Goal: Communication & Community: Answer question/provide support

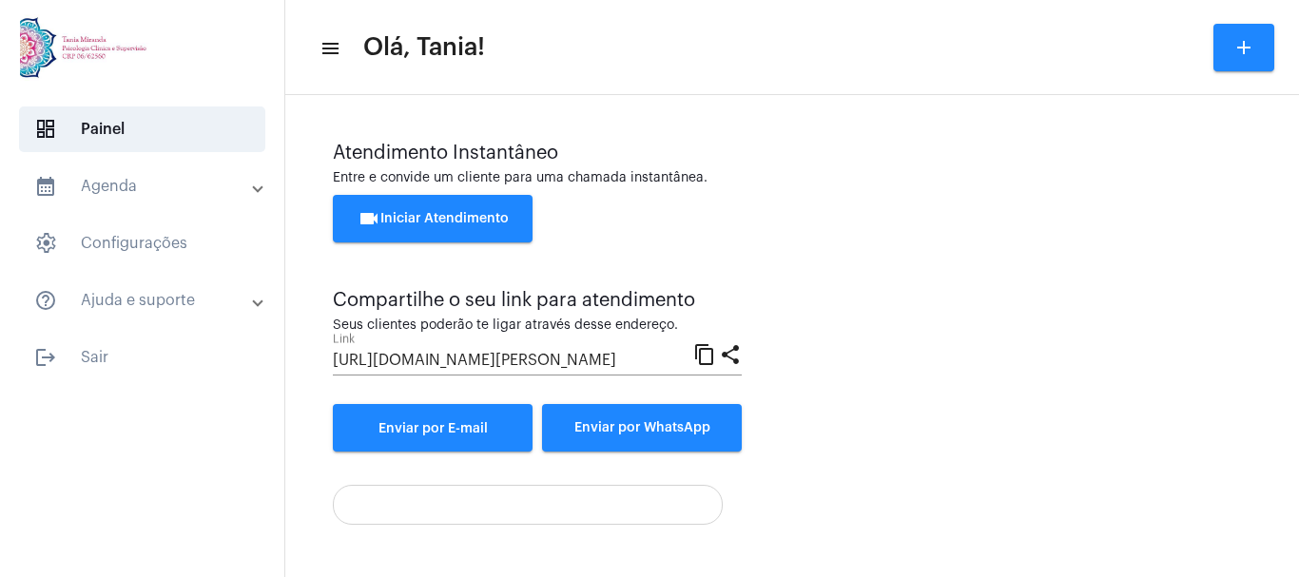
click at [414, 221] on span "videocam Iniciar Atendimento" at bounding box center [432, 218] width 151 height 13
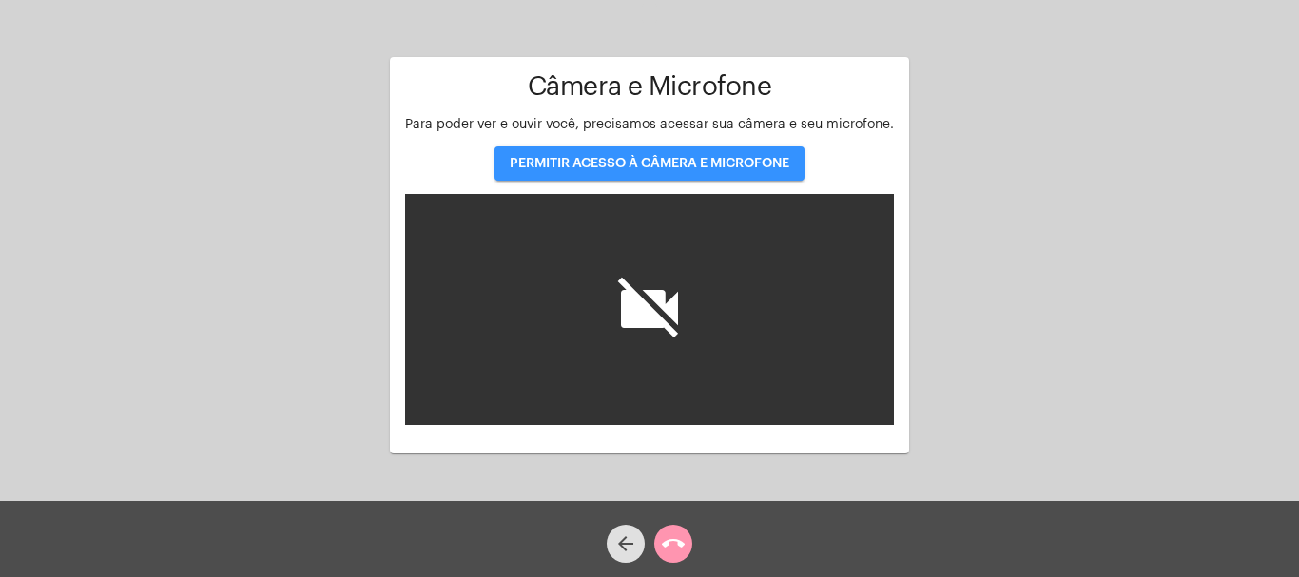
click at [621, 162] on span "PERMITIR ACESSO À CÂMERA E MICROFONE" at bounding box center [649, 163] width 279 height 13
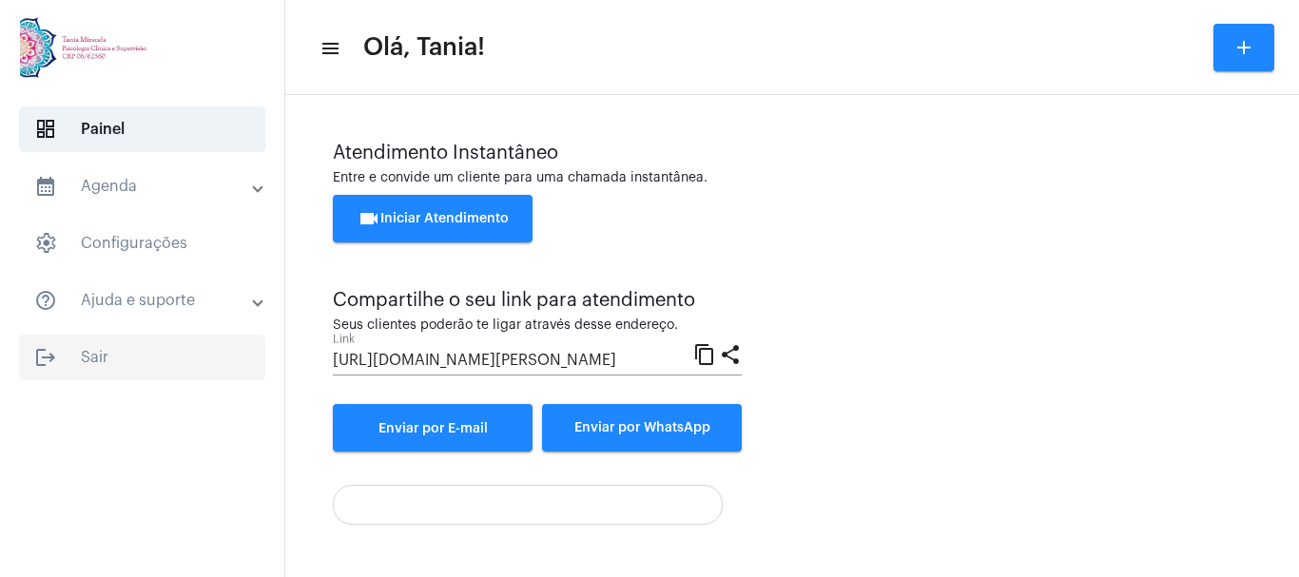
click at [92, 353] on span "logout Sair" at bounding box center [142, 358] width 246 height 46
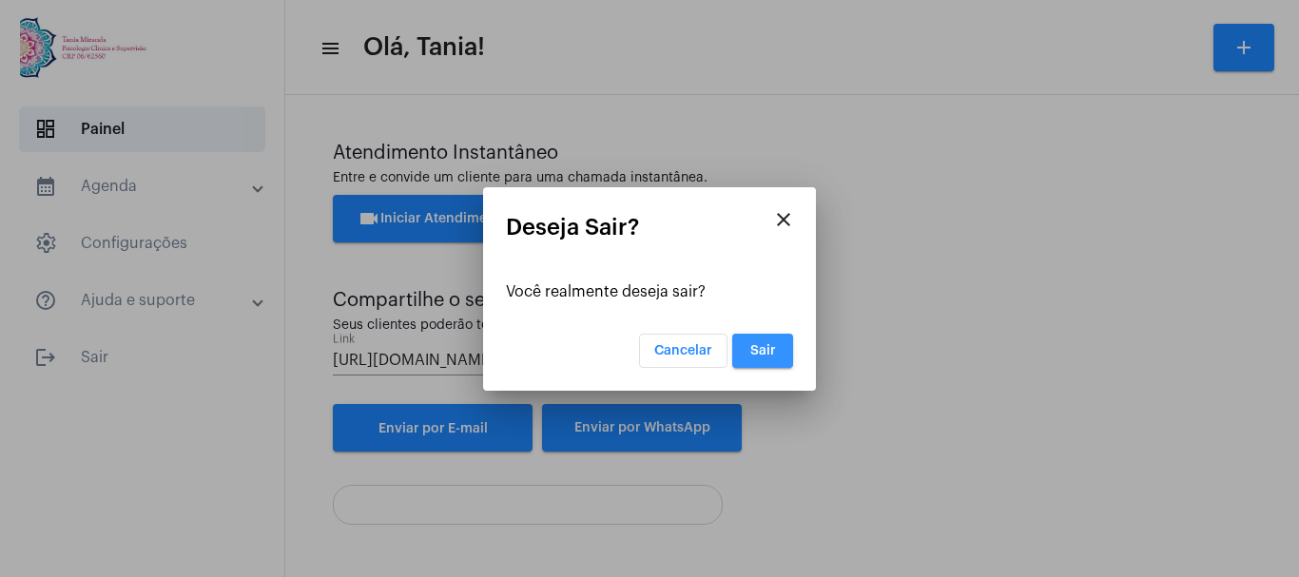
click at [768, 354] on span "Sair" at bounding box center [763, 350] width 26 height 13
